Goal: Find specific page/section

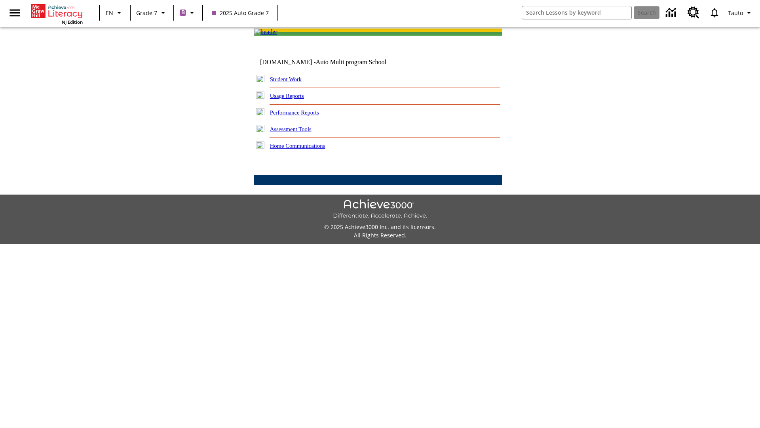
click at [291, 82] on link "Student Work" at bounding box center [286, 79] width 32 height 6
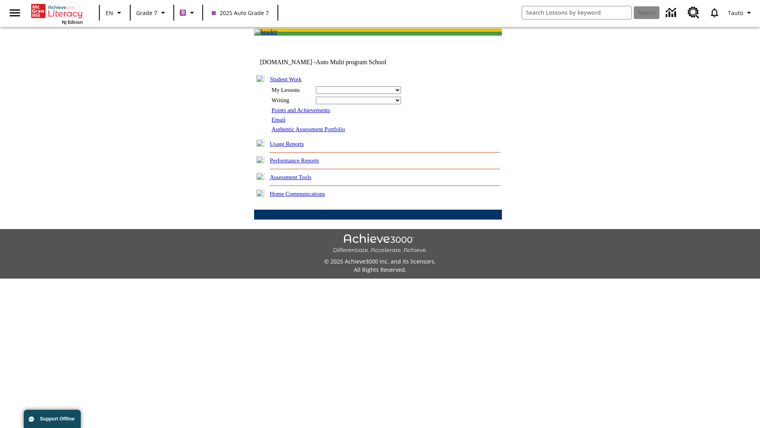
click at [279, 123] on link "Email" at bounding box center [279, 119] width 14 height 6
